Goal: Information Seeking & Learning: Learn about a topic

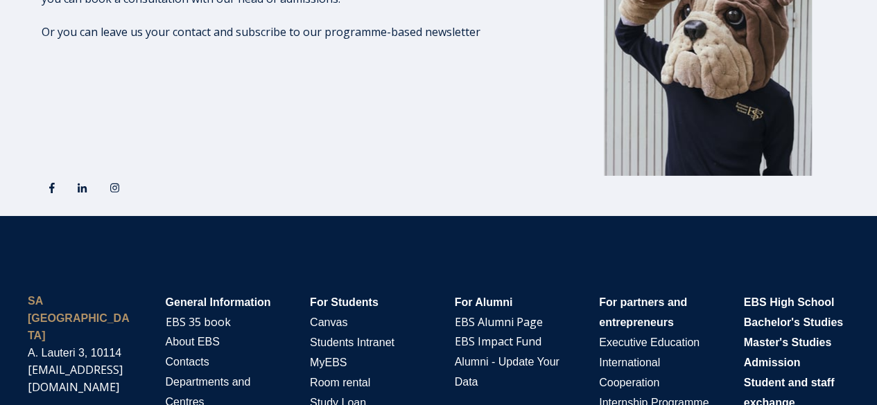
scroll to position [2287, 0]
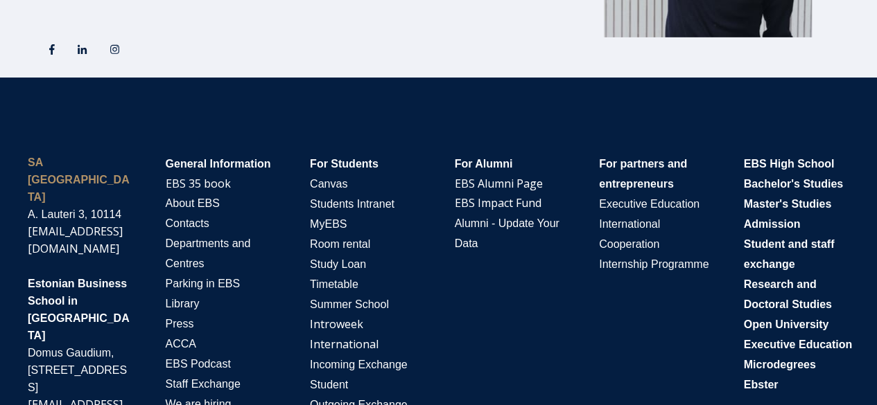
click at [67, 278] on span "Estonian Business School in [GEOGRAPHIC_DATA]" at bounding box center [79, 310] width 102 height 64
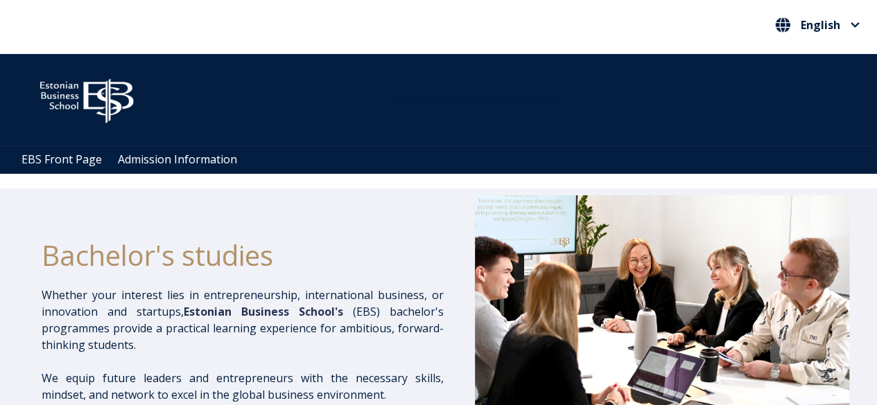
scroll to position [0, 0]
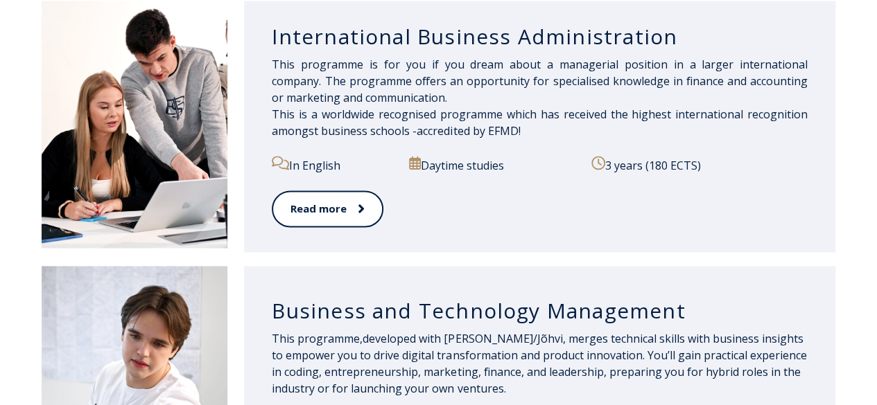
scroll to position [1039, 0]
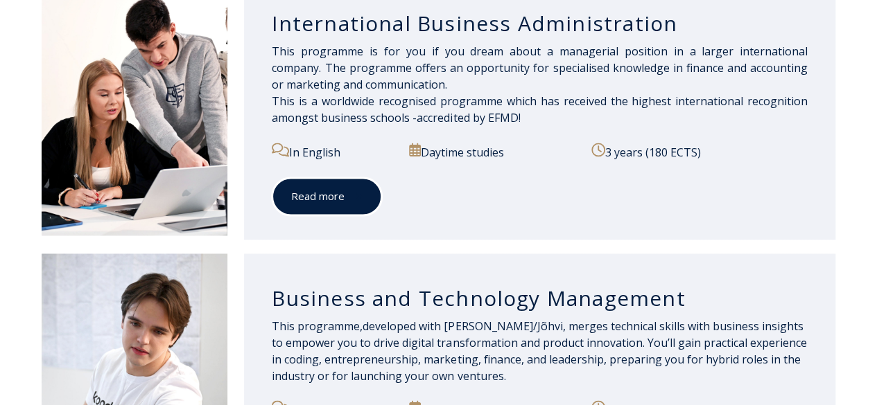
click at [349, 193] on span at bounding box center [353, 196] width 18 height 14
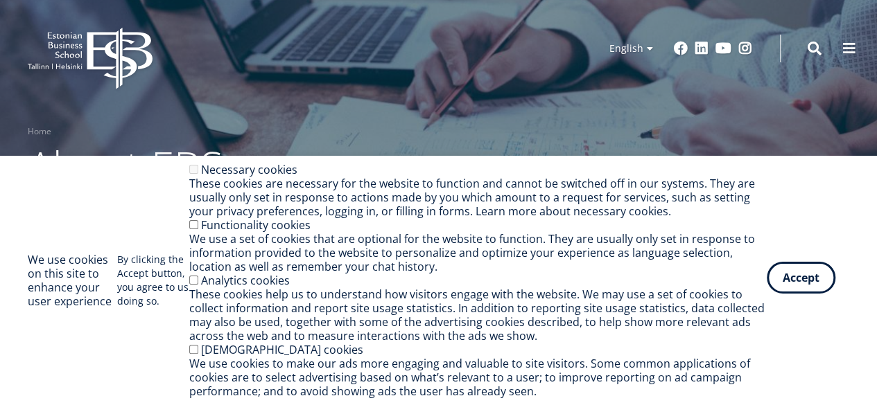
click at [774, 283] on button "Accept" at bounding box center [800, 278] width 69 height 32
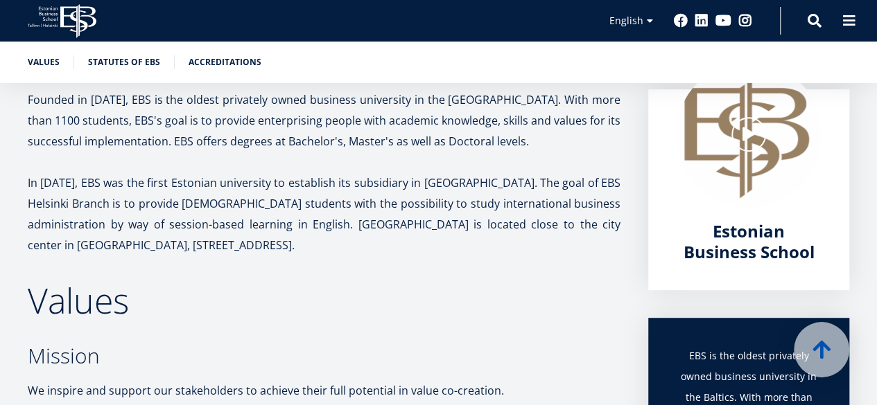
scroll to position [224, 0]
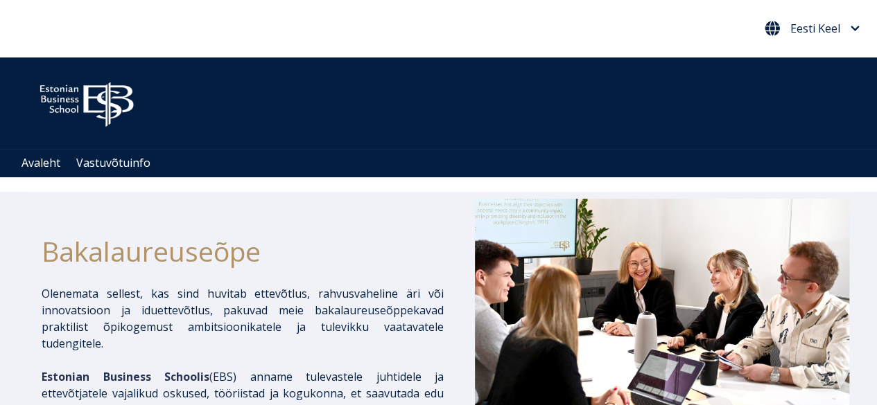
click at [858, 28] on icon "Eesti Keel" at bounding box center [854, 29] width 9 height 10
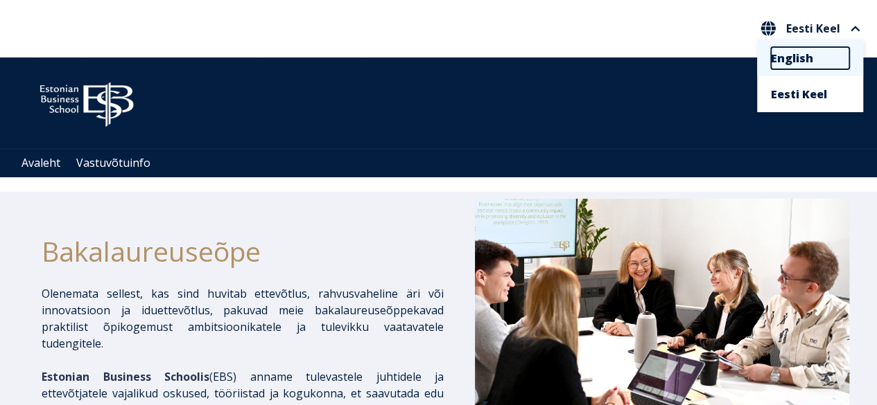
click at [783, 59] on link "English" at bounding box center [810, 58] width 78 height 22
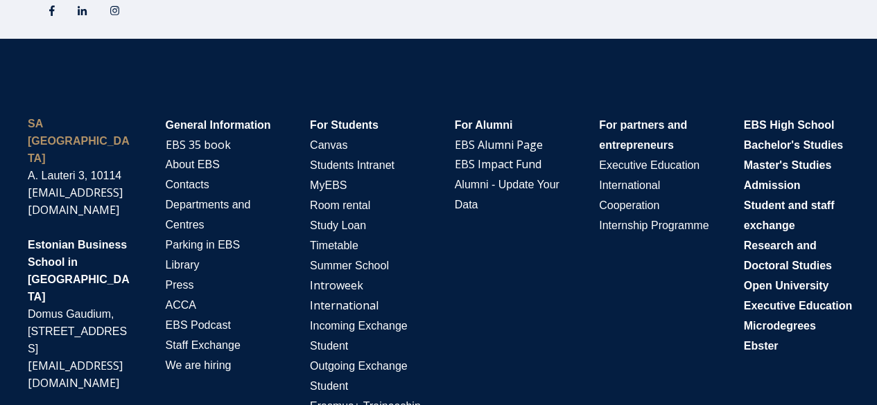
scroll to position [2356, 0]
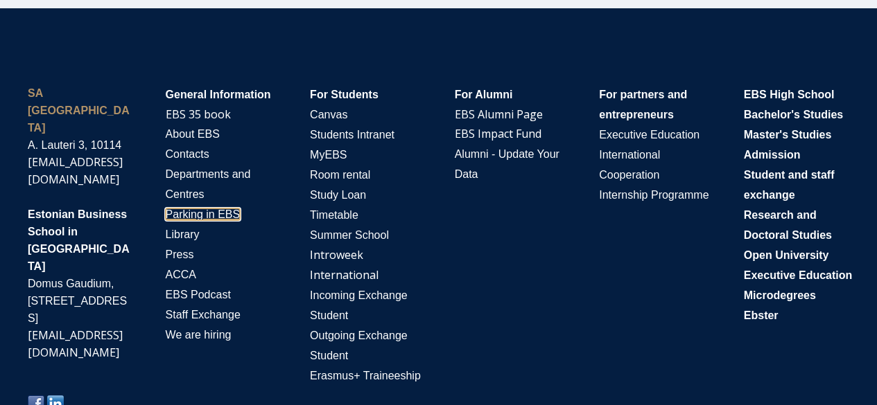
click at [184, 209] on span "Parking in EBS" at bounding box center [203, 215] width 75 height 12
click at [51, 209] on span "Estonian Business School in [GEOGRAPHIC_DATA]" at bounding box center [79, 241] width 102 height 64
